Goal: Information Seeking & Learning: Find contact information

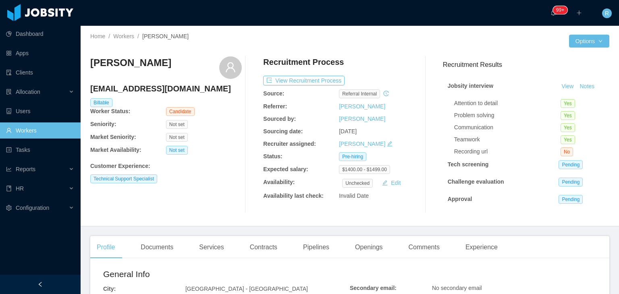
scroll to position [202, 0]
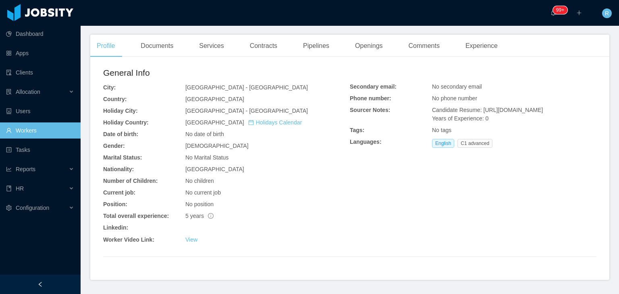
drag, startPoint x: 0, startPoint y: 0, endPoint x: 25, endPoint y: 133, distance: 134.9
click at [25, 133] on link "Workers" at bounding box center [40, 131] width 68 height 16
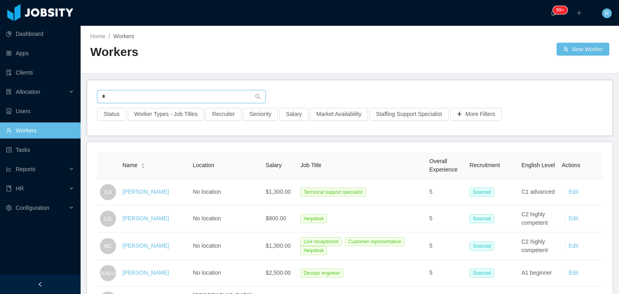
click at [196, 98] on input "*" at bounding box center [181, 96] width 169 height 13
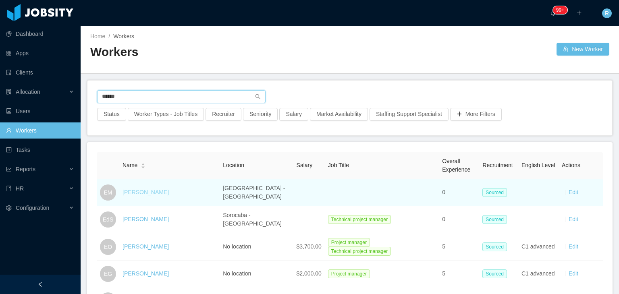
type input "*****"
click at [127, 192] on link "[PERSON_NAME]" at bounding box center [146, 192] width 46 height 6
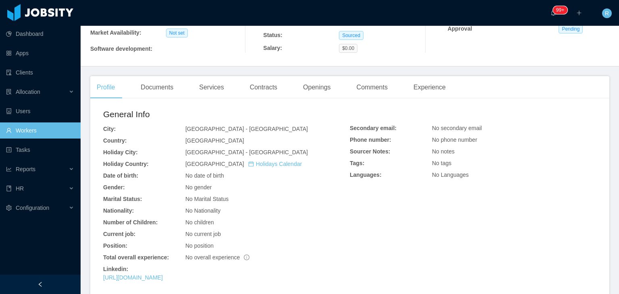
scroll to position [111, 0]
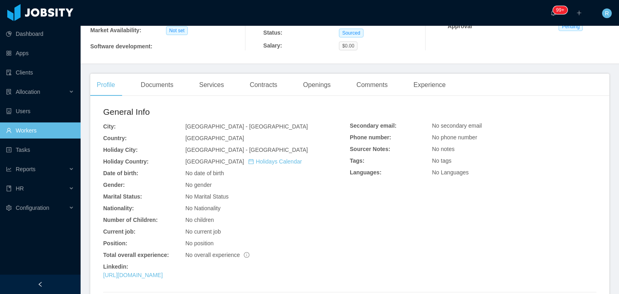
click at [48, 129] on link "Workers" at bounding box center [40, 131] width 68 height 16
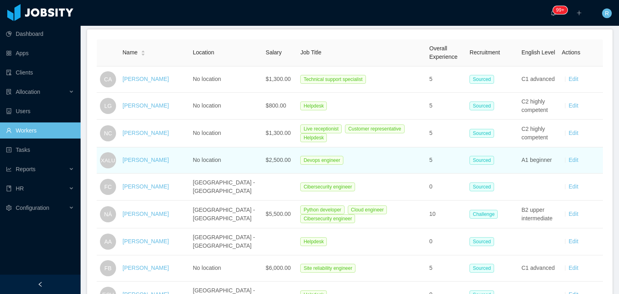
scroll to position [103, 0]
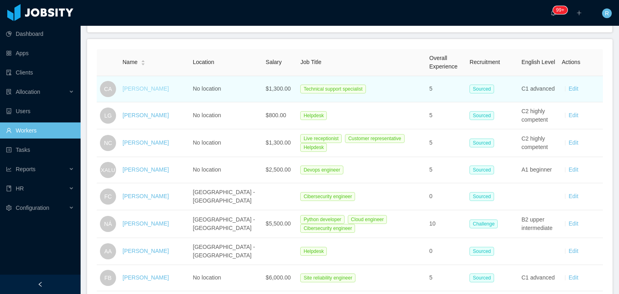
click at [139, 91] on link "[PERSON_NAME]" at bounding box center [146, 88] width 46 height 6
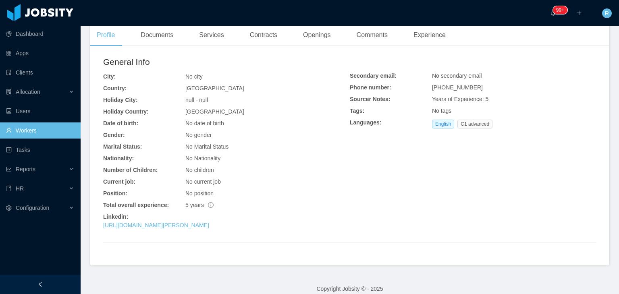
scroll to position [175, 0]
click at [209, 223] on link "[URL][DOMAIN_NAME][PERSON_NAME]" at bounding box center [156, 224] width 106 height 6
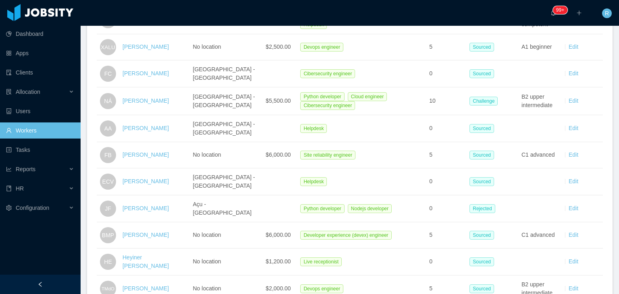
scroll to position [227, 0]
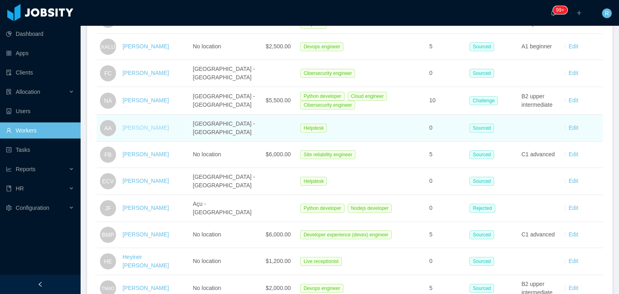
click at [143, 130] on link "[PERSON_NAME]" at bounding box center [146, 128] width 46 height 6
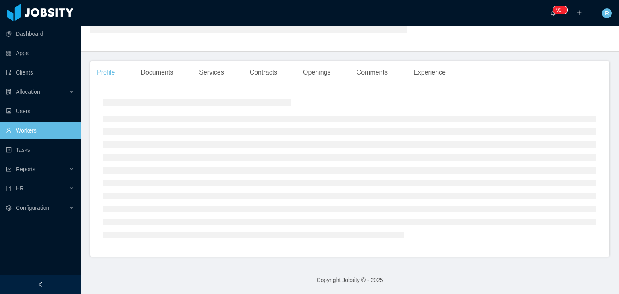
scroll to position [219, 0]
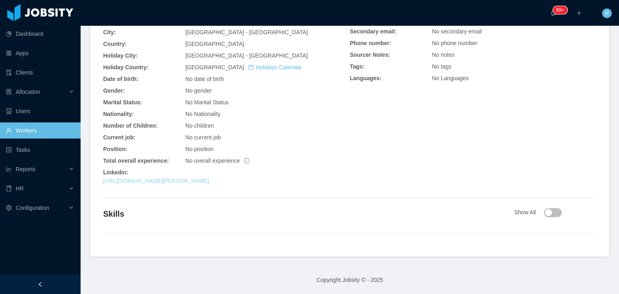
click at [202, 181] on link "[URL][DOMAIN_NAME][PERSON_NAME]" at bounding box center [156, 181] width 106 height 6
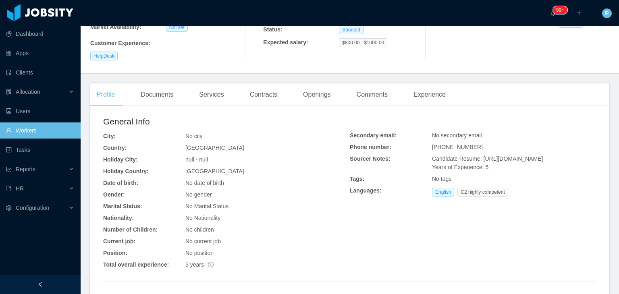
scroll to position [116, 0]
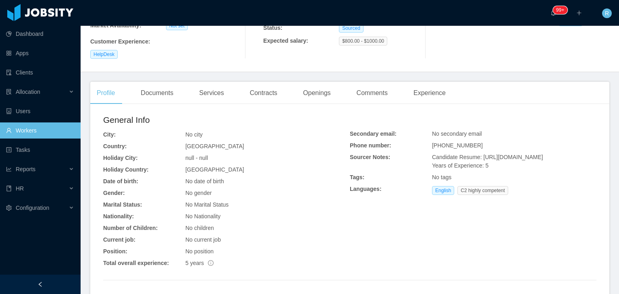
drag, startPoint x: 551, startPoint y: 166, endPoint x: 478, endPoint y: 157, distance: 74.3
click at [478, 157] on div "Candidate Resume: [URL][DOMAIN_NAME] Years of Experience: 5" at bounding box center [514, 161] width 165 height 17
